Goal: Transaction & Acquisition: Subscribe to service/newsletter

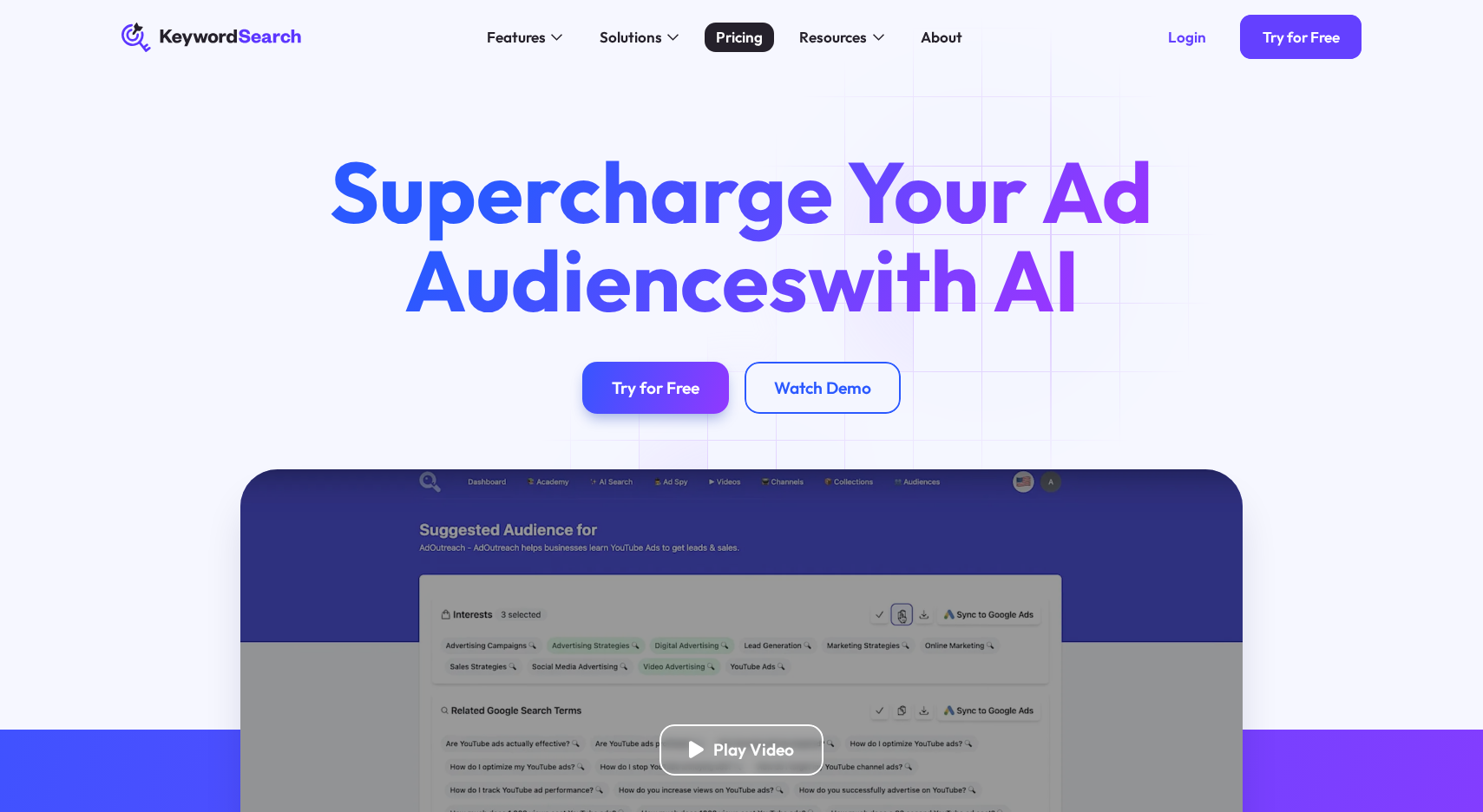
click at [738, 39] on div "Pricing" at bounding box center [739, 37] width 47 height 22
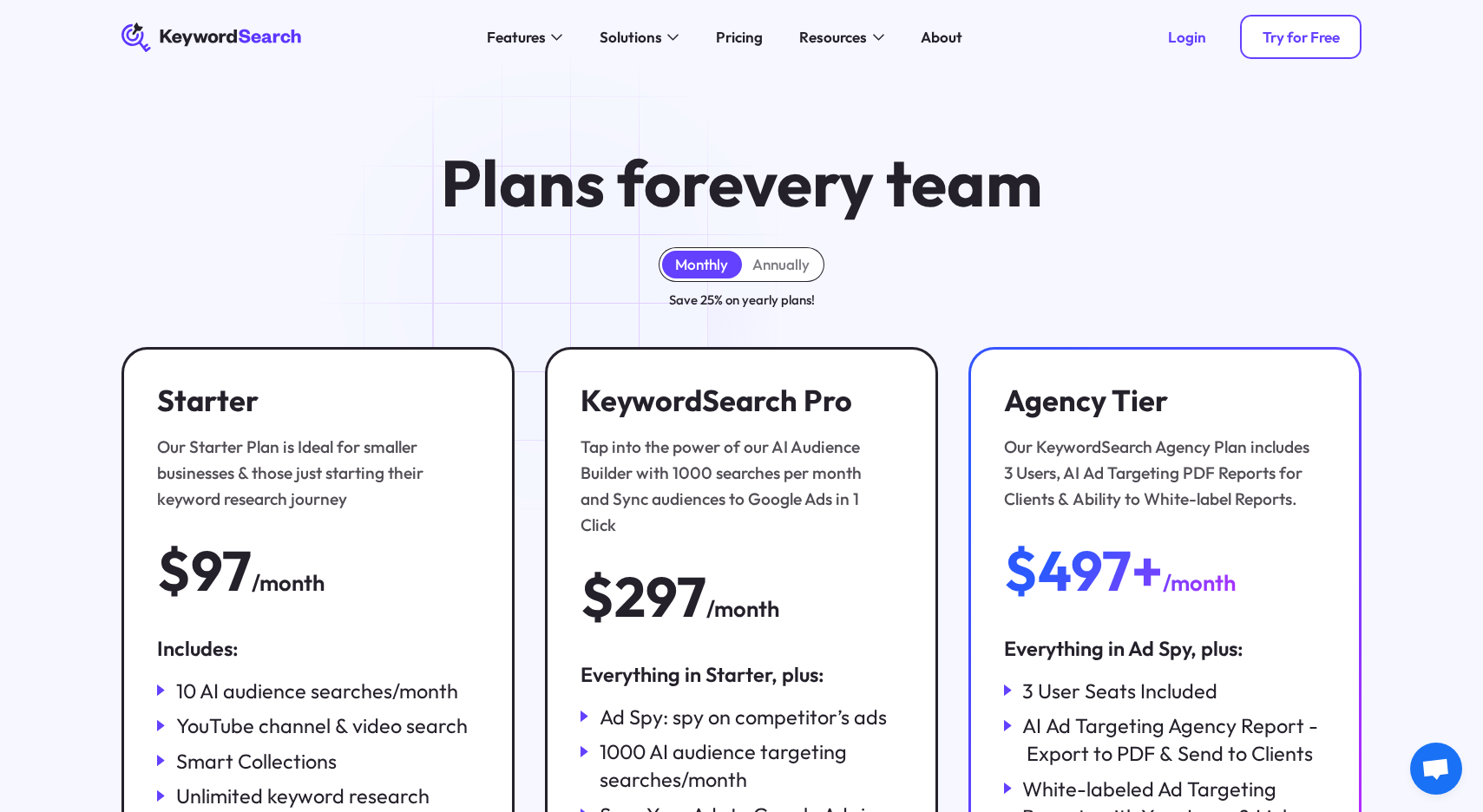
click at [1307, 39] on div "Try for Free" at bounding box center [1300, 36] width 77 height 19
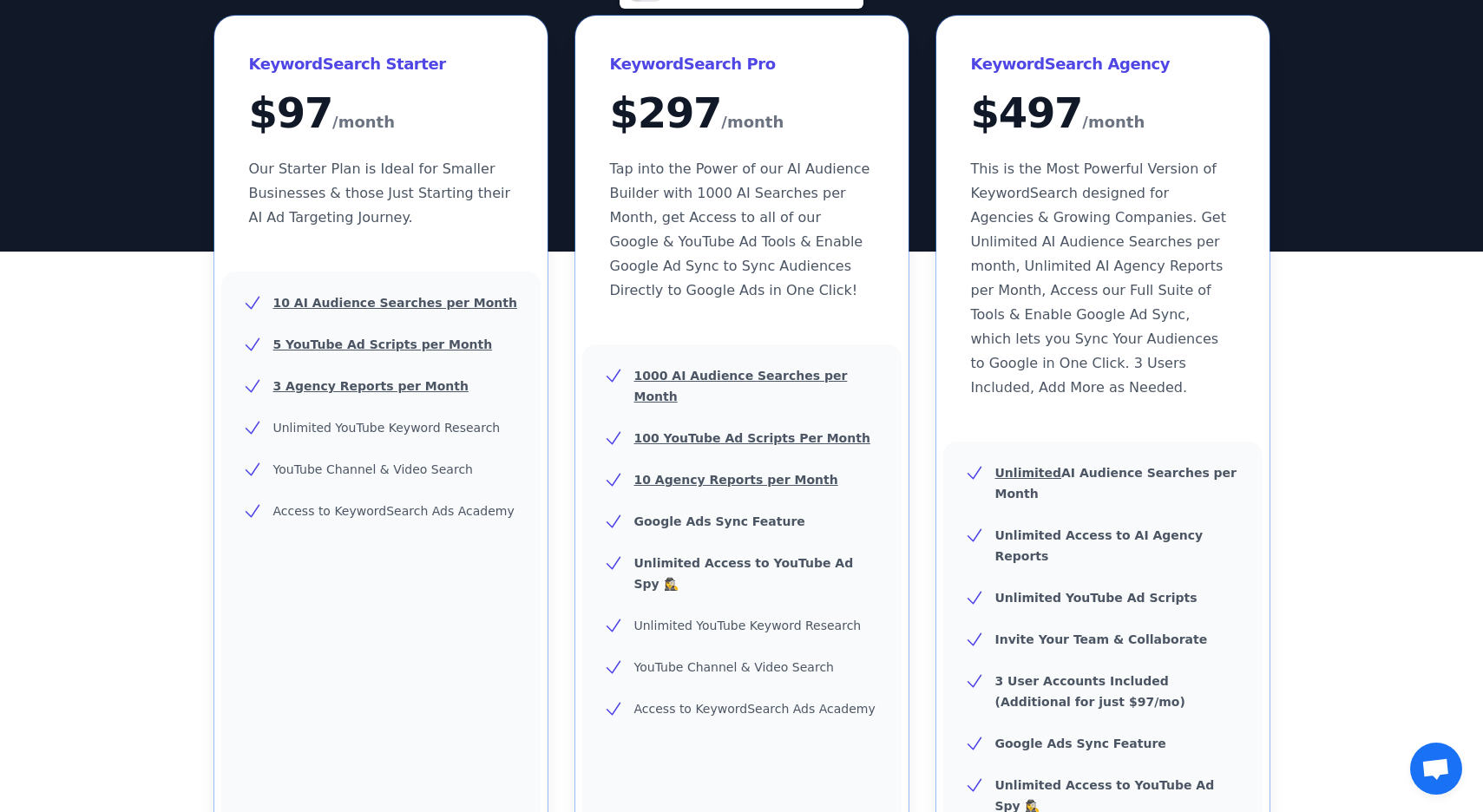
scroll to position [196, 0]
